Goal: Complete application form

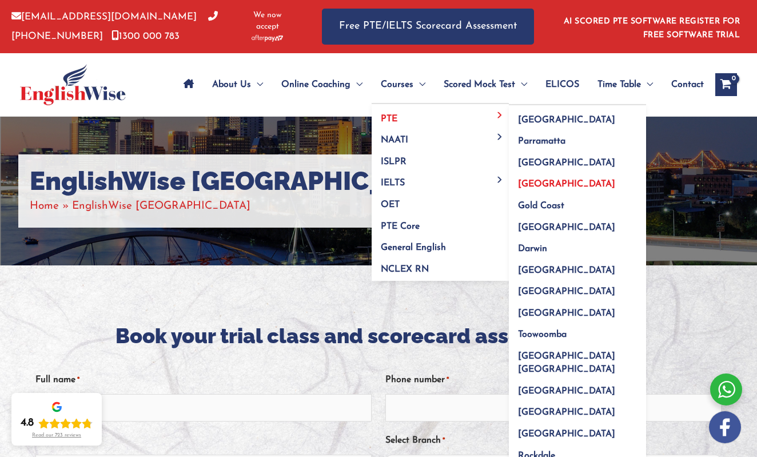
click at [531, 180] on span "[GEOGRAPHIC_DATA]" at bounding box center [566, 184] width 97 height 9
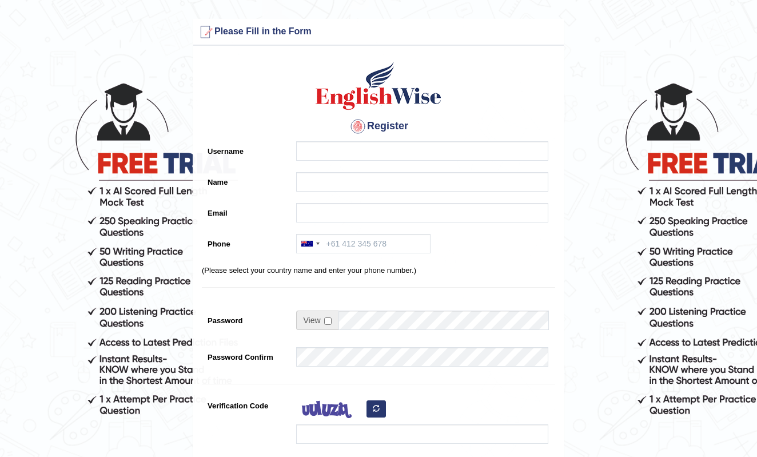
click at [353, 151] on input "Username" at bounding box center [422, 150] width 252 height 19
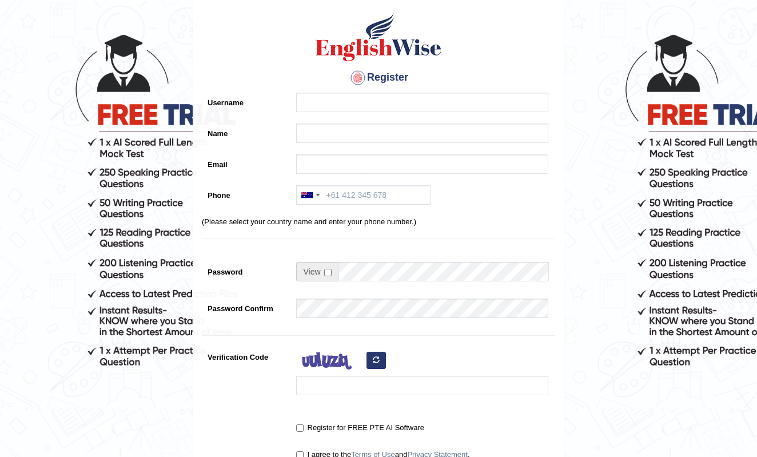
scroll to position [52, 0]
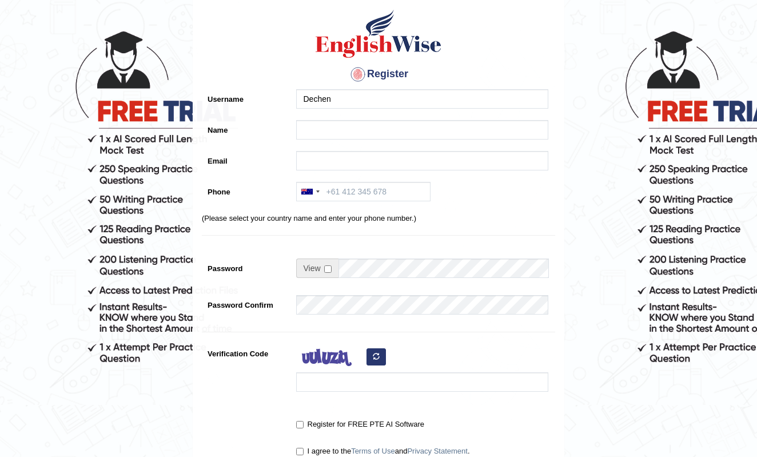
type input "Dechen"
click at [345, 126] on input "Name" at bounding box center [422, 129] width 252 height 19
click at [337, 130] on input "Name" at bounding box center [422, 129] width 252 height 19
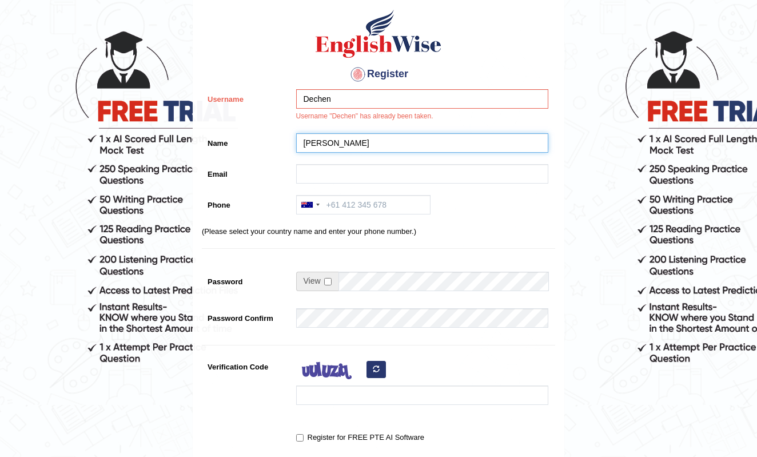
type input "Dechen Zangmo"
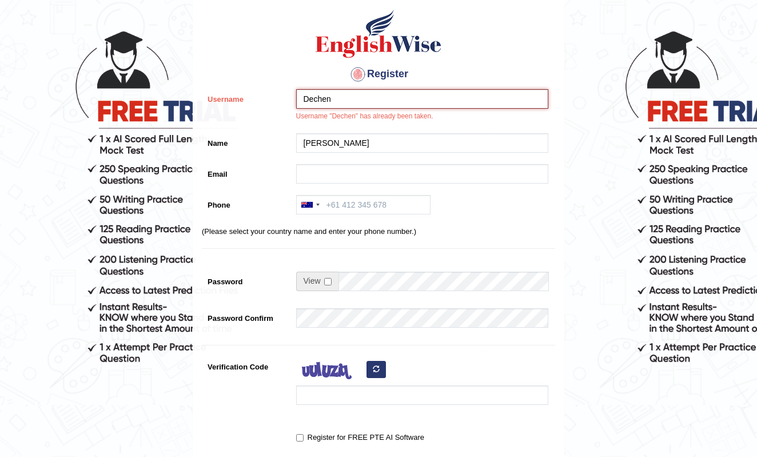
click at [340, 100] on input "Dechen" at bounding box center [422, 98] width 252 height 19
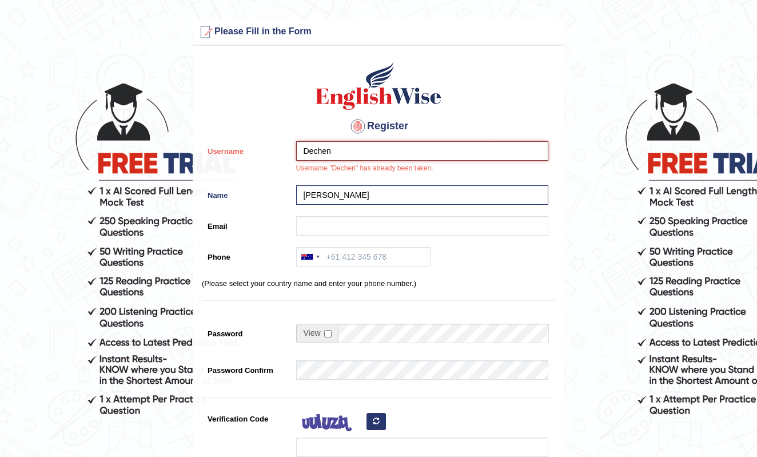
scroll to position [0, 0]
type input "D"
type input "Dizang"
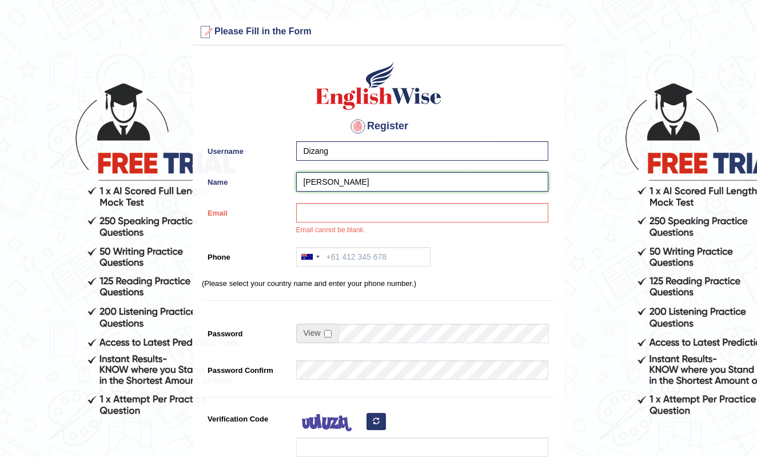
type input "Dechen Zangmo Namgyel"
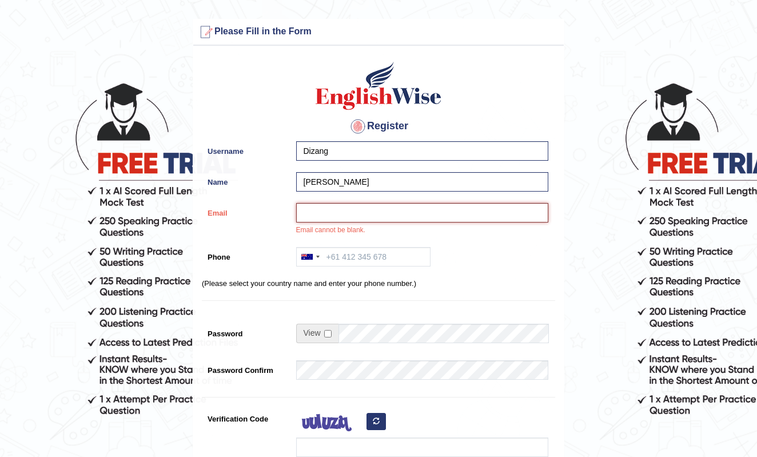
click at [365, 217] on input "Email" at bounding box center [422, 212] width 252 height 19
type input "dzang30@gmail.com"
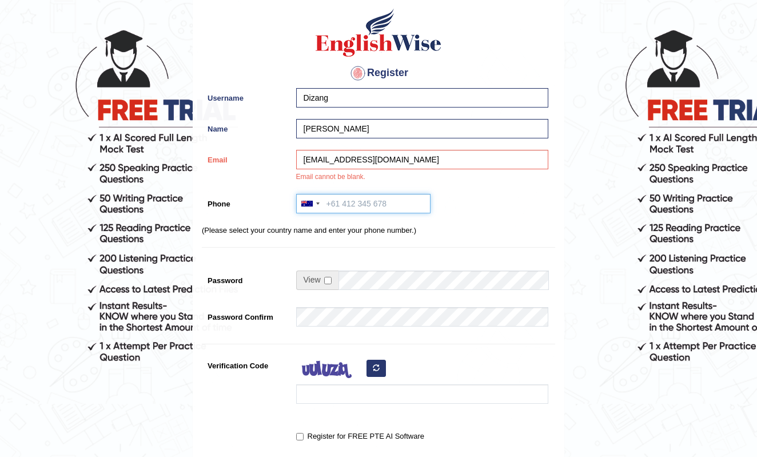
scroll to position [92, 0]
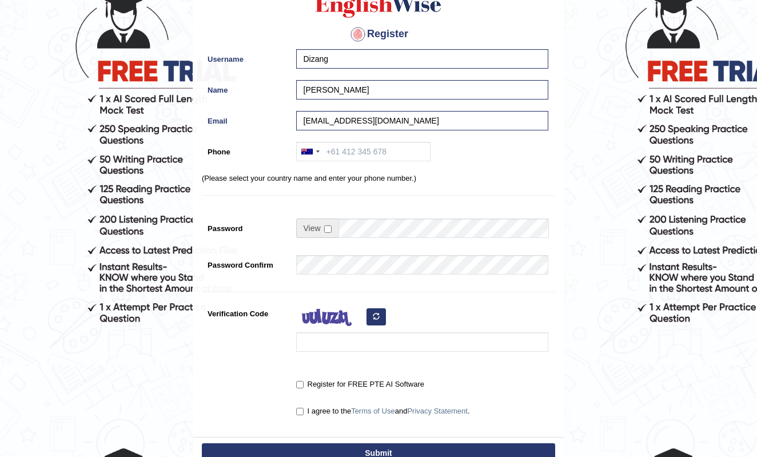
click at [360, 228] on div "Register Username Dizang Name Dechen Zangmo Namgyel Email dzang30@gmail.com Pho…" at bounding box center [378, 198] width 371 height 478
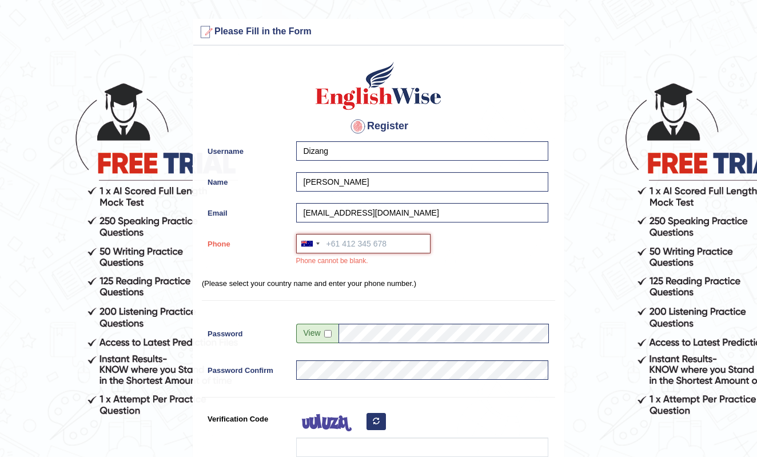
click at [349, 247] on input "Phone" at bounding box center [363, 243] width 134 height 19
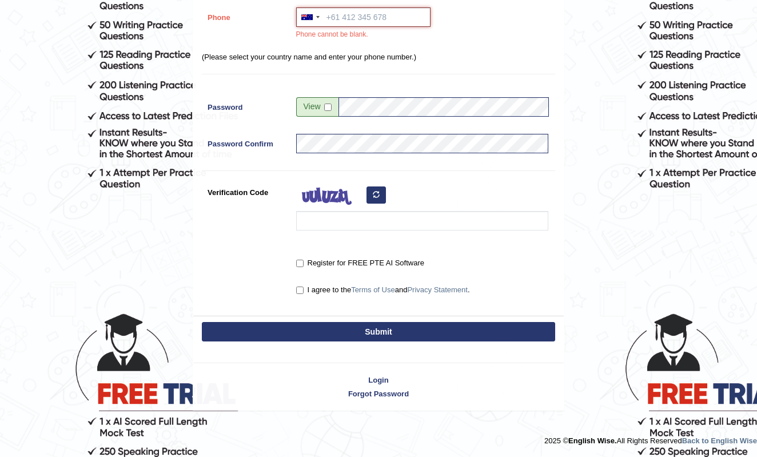
scroll to position [226, 0]
